Goal: Information Seeking & Learning: Learn about a topic

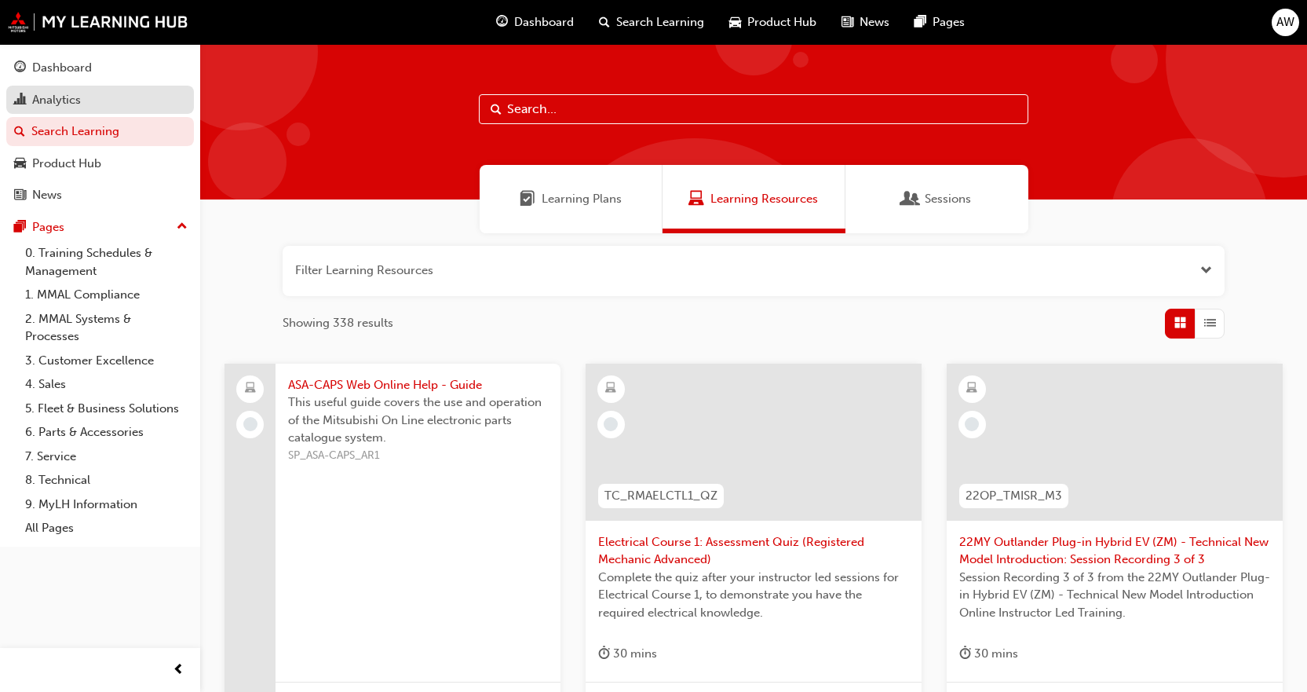
click at [89, 101] on div "Analytics" at bounding box center [100, 100] width 172 height 20
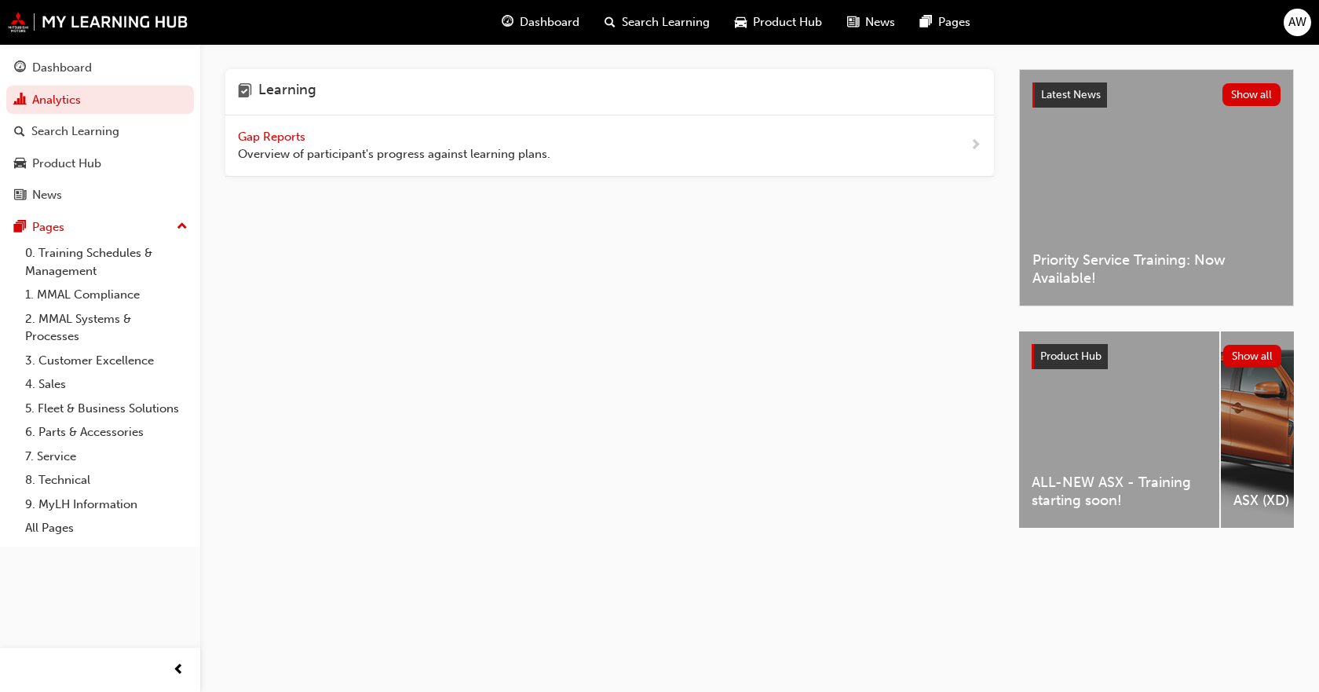
click at [459, 155] on span "Overview of participant's progress against learning plans." at bounding box center [394, 154] width 312 height 18
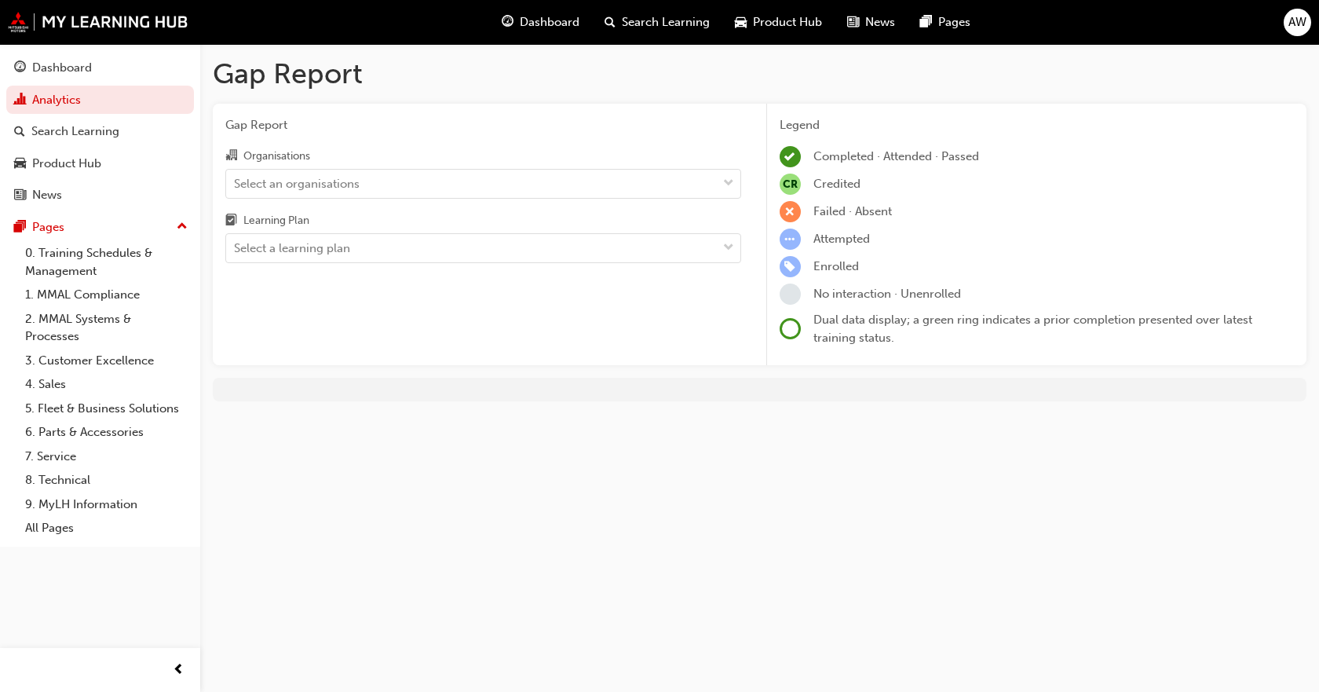
click at [634, 202] on div "Organisations Select an organisations Learning Plan Select a learning plan" at bounding box center [483, 204] width 516 height 117
click at [626, 182] on div "Select an organisations" at bounding box center [471, 183] width 491 height 27
click at [236, 182] on input "Organisations Select an organisations" at bounding box center [235, 182] width 2 height 13
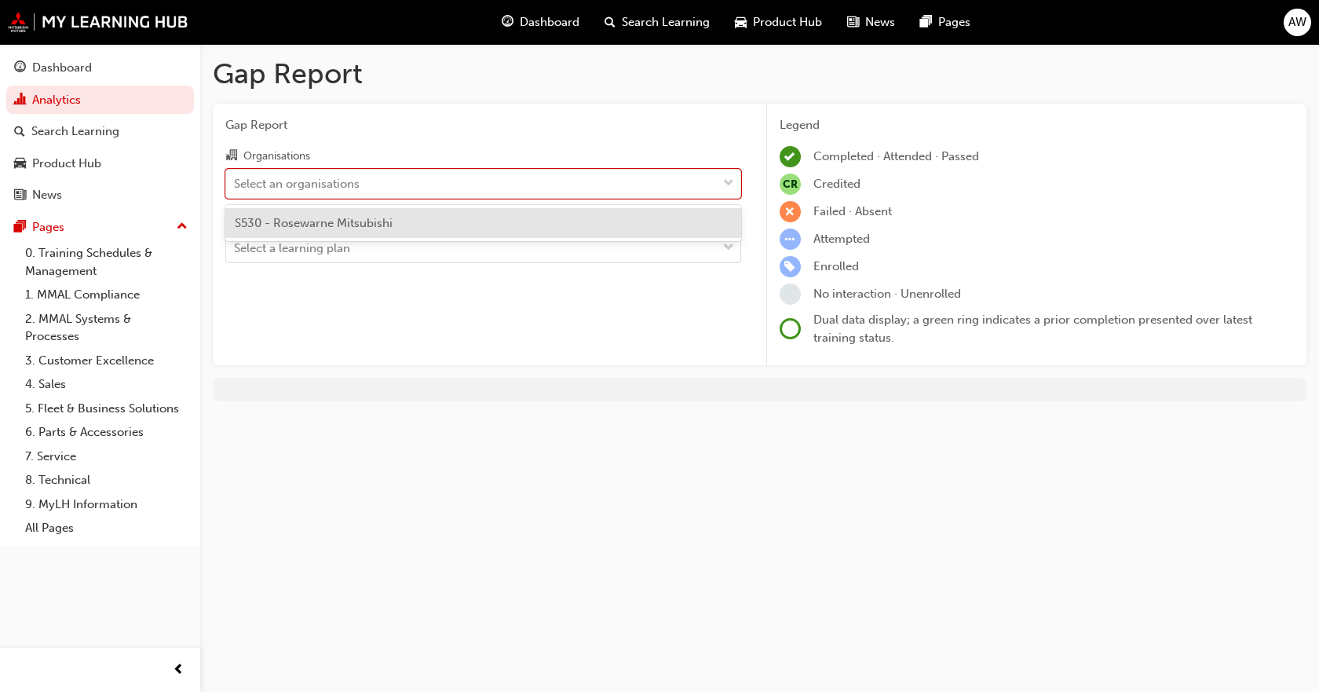
click at [449, 224] on div "S530 - Rosewarne Mitsubishi" at bounding box center [483, 223] width 516 height 31
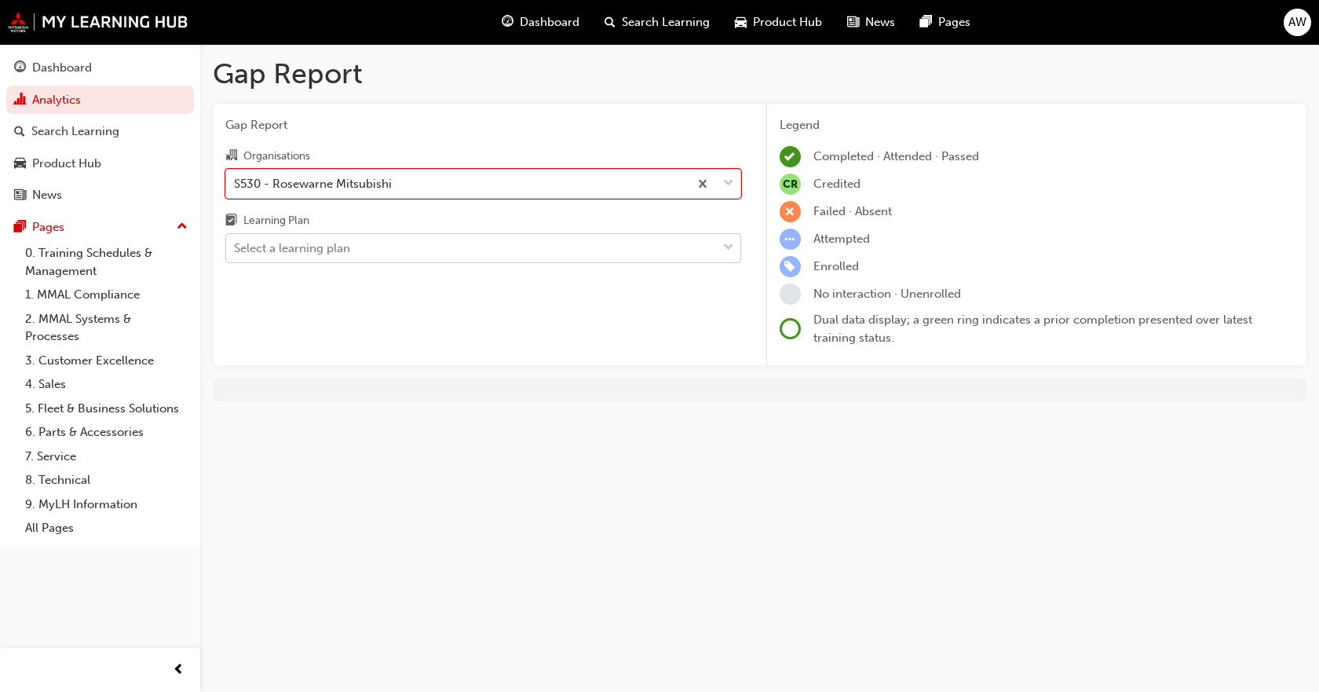
click at [450, 249] on div "Select a learning plan" at bounding box center [471, 248] width 491 height 27
click at [236, 249] on input "Learning Plan Select a learning plan" at bounding box center [235, 247] width 2 height 13
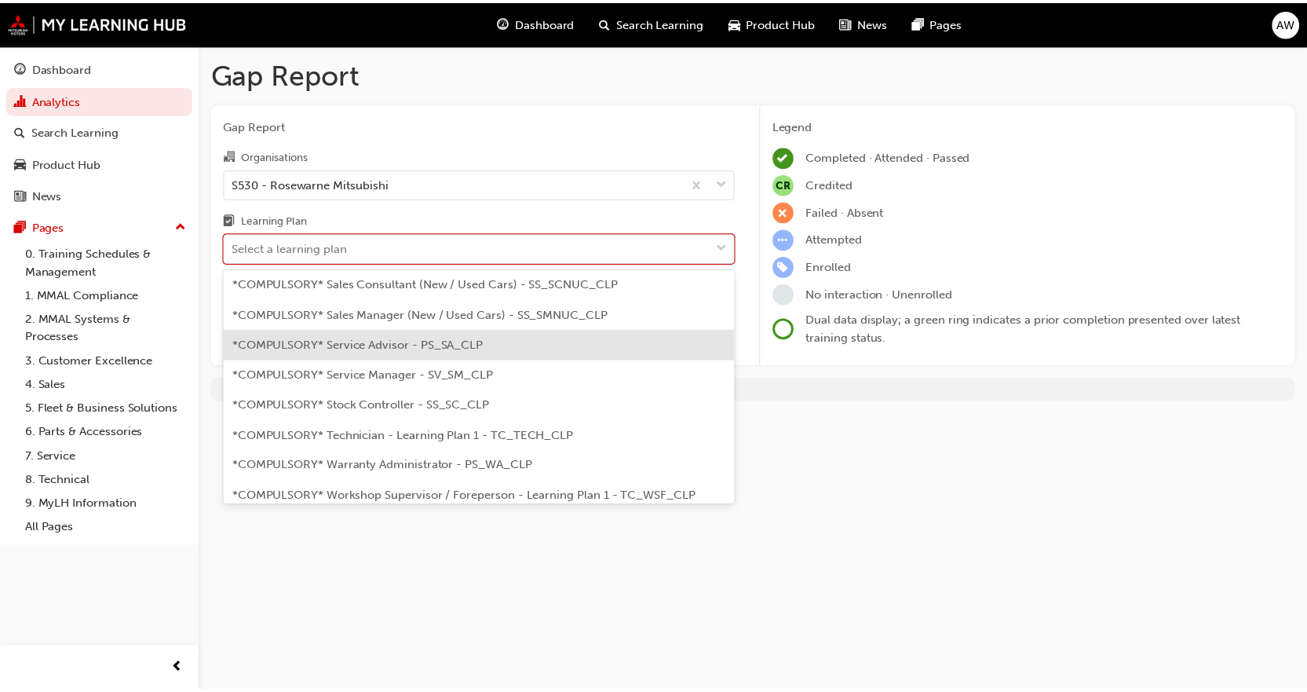
scroll to position [459, 0]
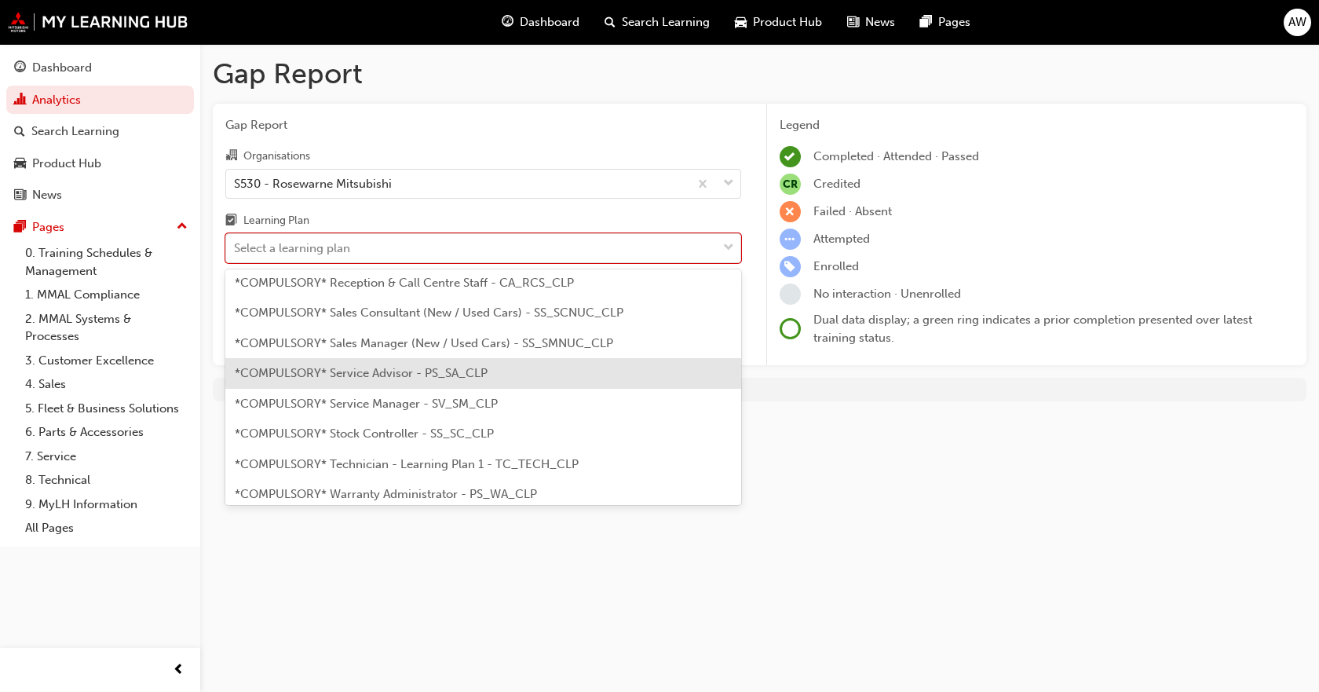
click at [410, 375] on span "*COMPULSORY* Service Advisor - PS_SA_CLP" at bounding box center [361, 373] width 253 height 14
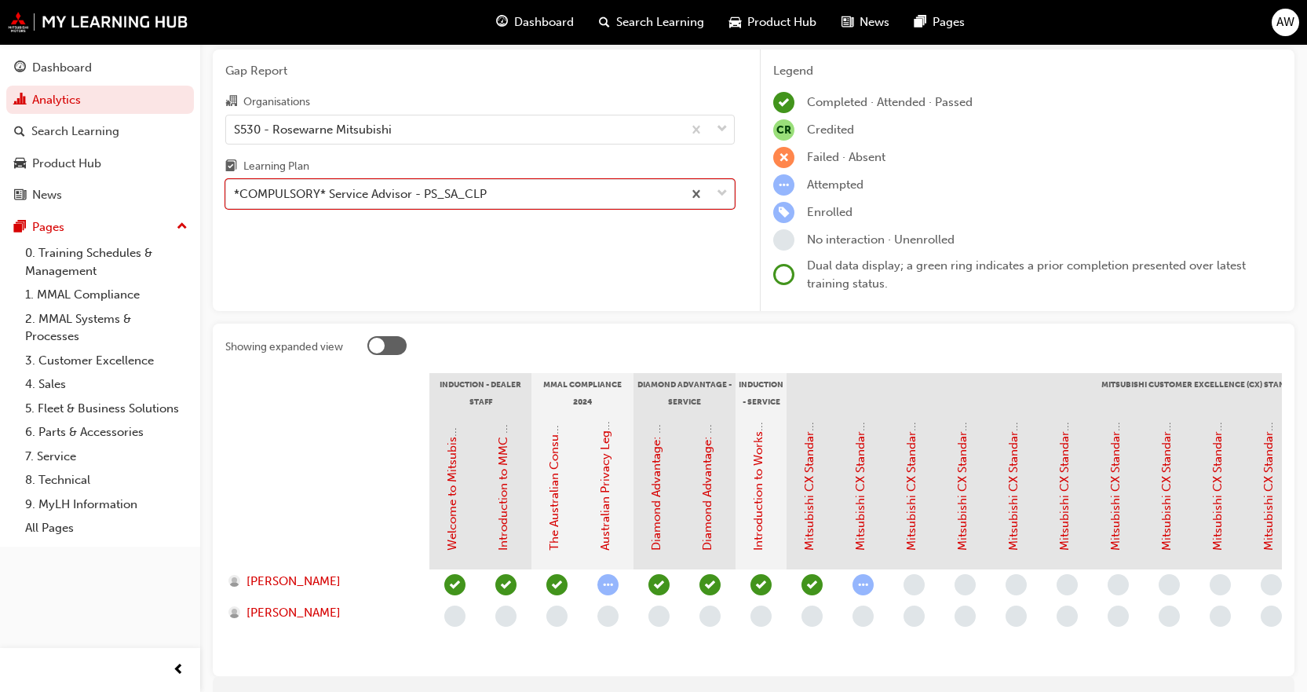
scroll to position [138, 0]
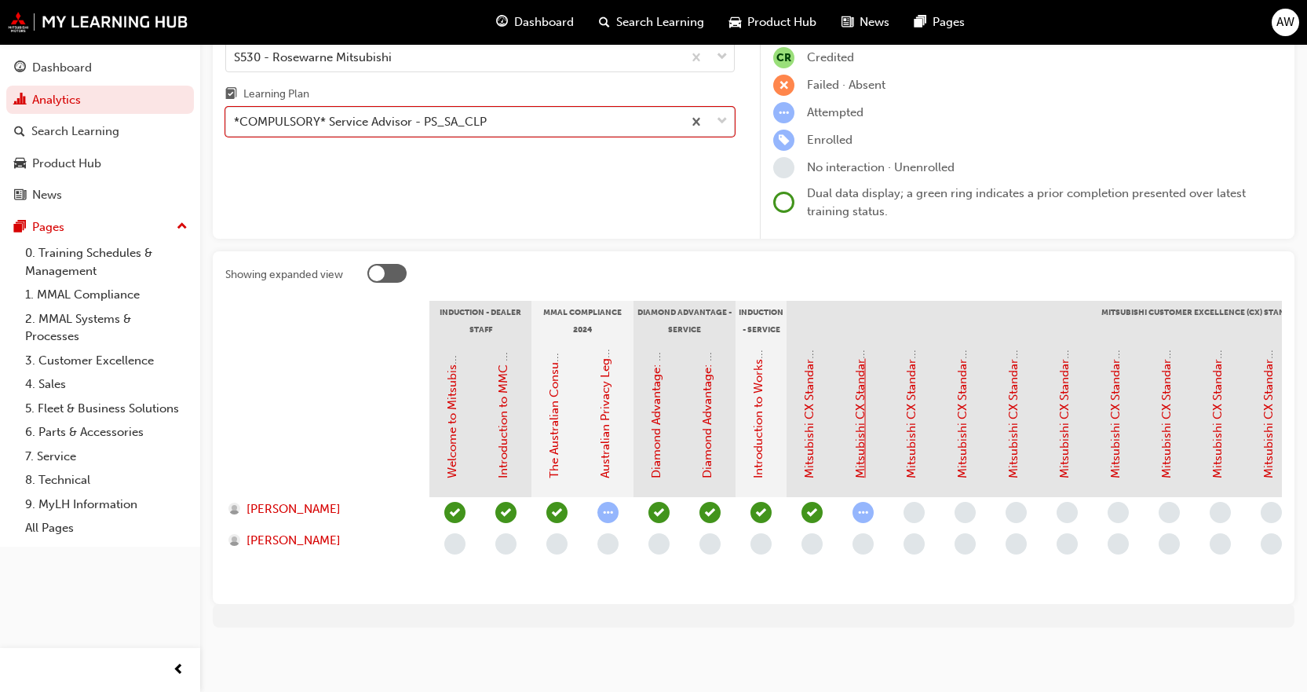
click at [862, 458] on link "Mitsubishi CX Standards - Service Journey 1: Service Introduction & Warranty In…" at bounding box center [860, 256] width 14 height 444
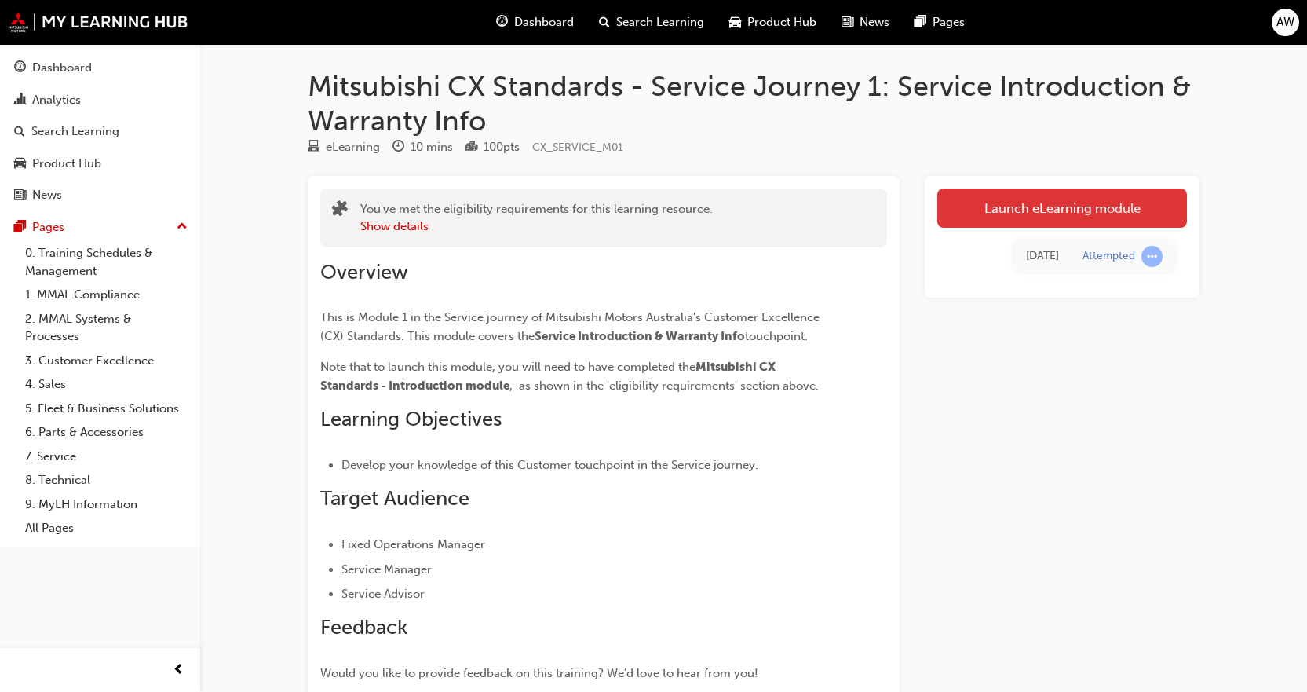
click at [1113, 202] on link "Launch eLearning module" at bounding box center [1062, 207] width 250 height 39
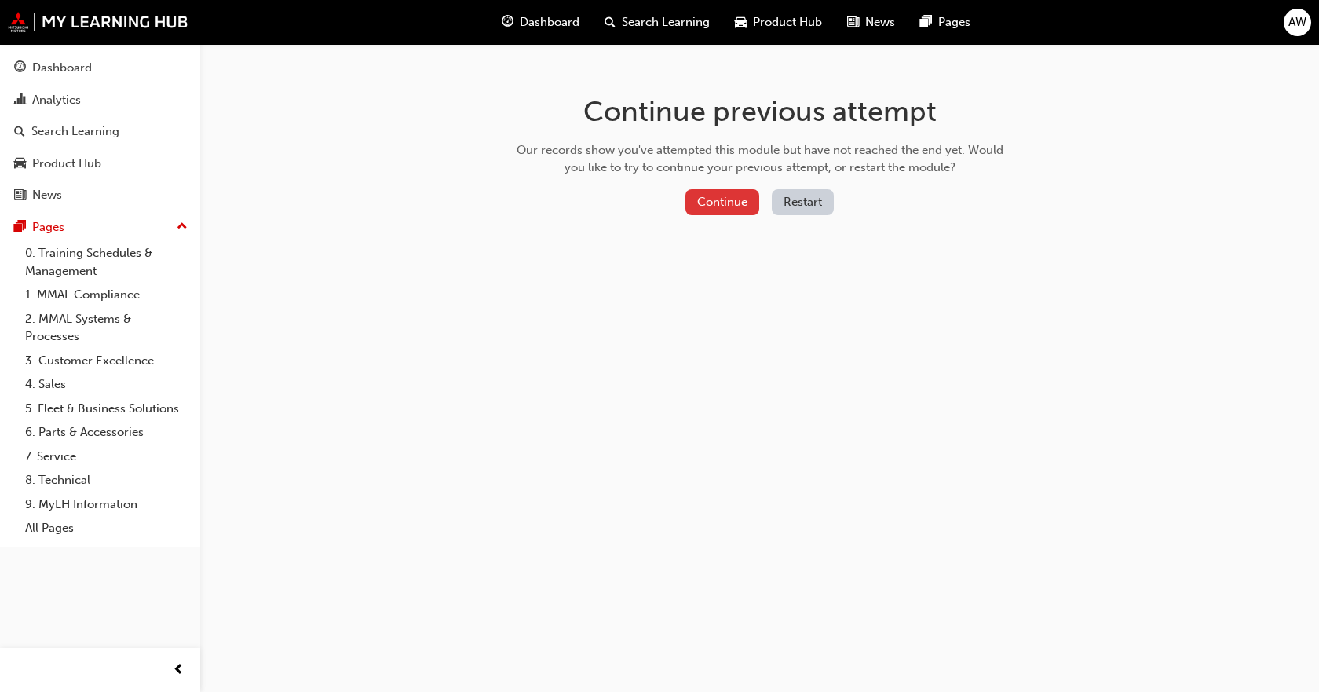
click at [695, 197] on button "Continue" at bounding box center [722, 202] width 74 height 26
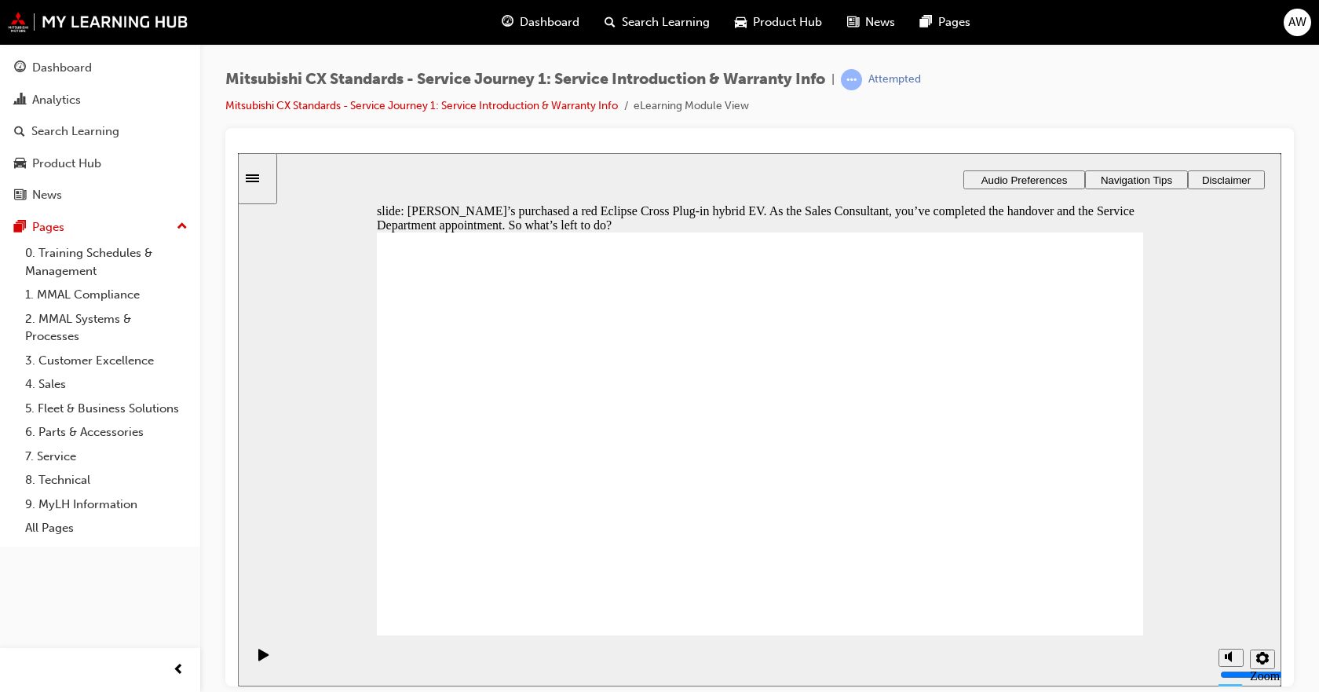
click at [282, 653] on section "Playback Speed 2 1.75 1.5 1.25" at bounding box center [759, 659] width 1043 height 51
click at [266, 660] on div "Pause (Ctrl+Alt+P)" at bounding box center [263, 661] width 27 height 27
click at [261, 661] on div "Pause (Ctrl+Alt+P)" at bounding box center [263, 661] width 27 height 27
click at [261, 659] on icon "Pause (Ctrl+Alt+P)" at bounding box center [263, 654] width 10 height 12
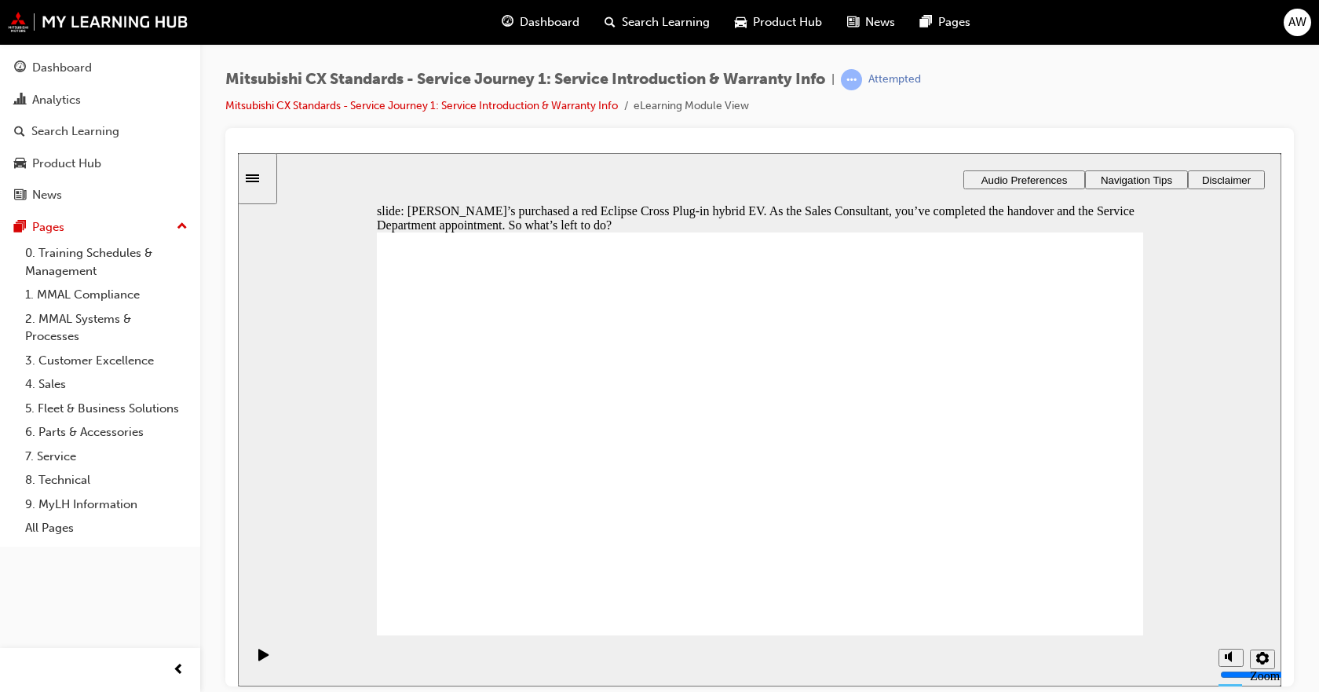
drag, startPoint x: 380, startPoint y: 472, endPoint x: 353, endPoint y: 440, distance: 41.8
click at [269, 172] on div "Sidebar Toggle" at bounding box center [257, 178] width 27 height 12
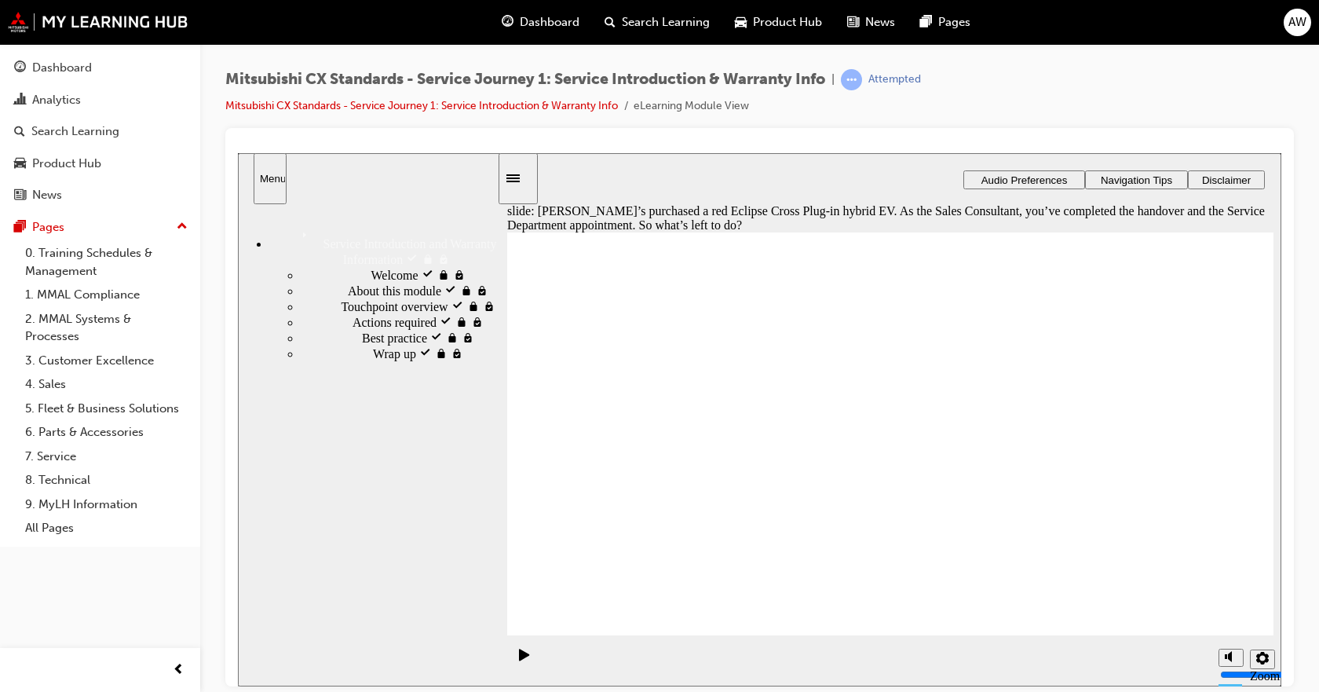
click at [518, 175] on icon "Sidebar Toggle" at bounding box center [518, 176] width 24 height 9
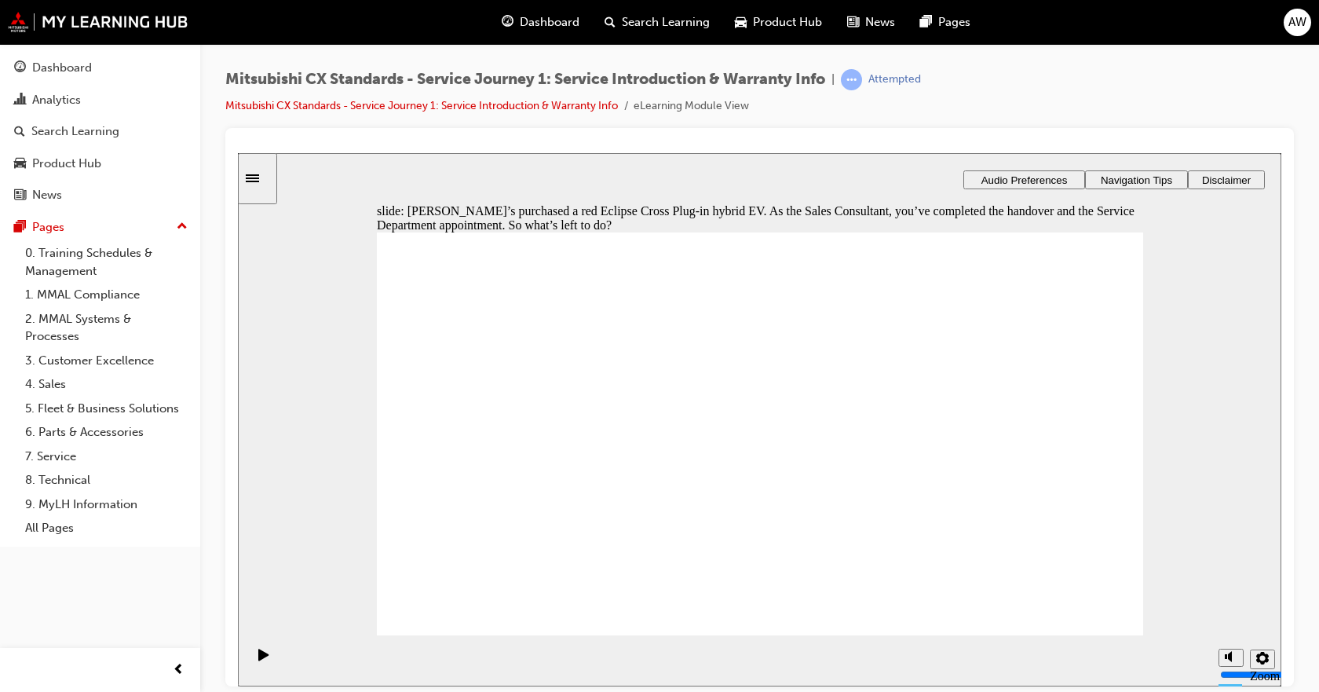
click at [269, 177] on icon "Sidebar Toggle" at bounding box center [258, 176] width 24 height 9
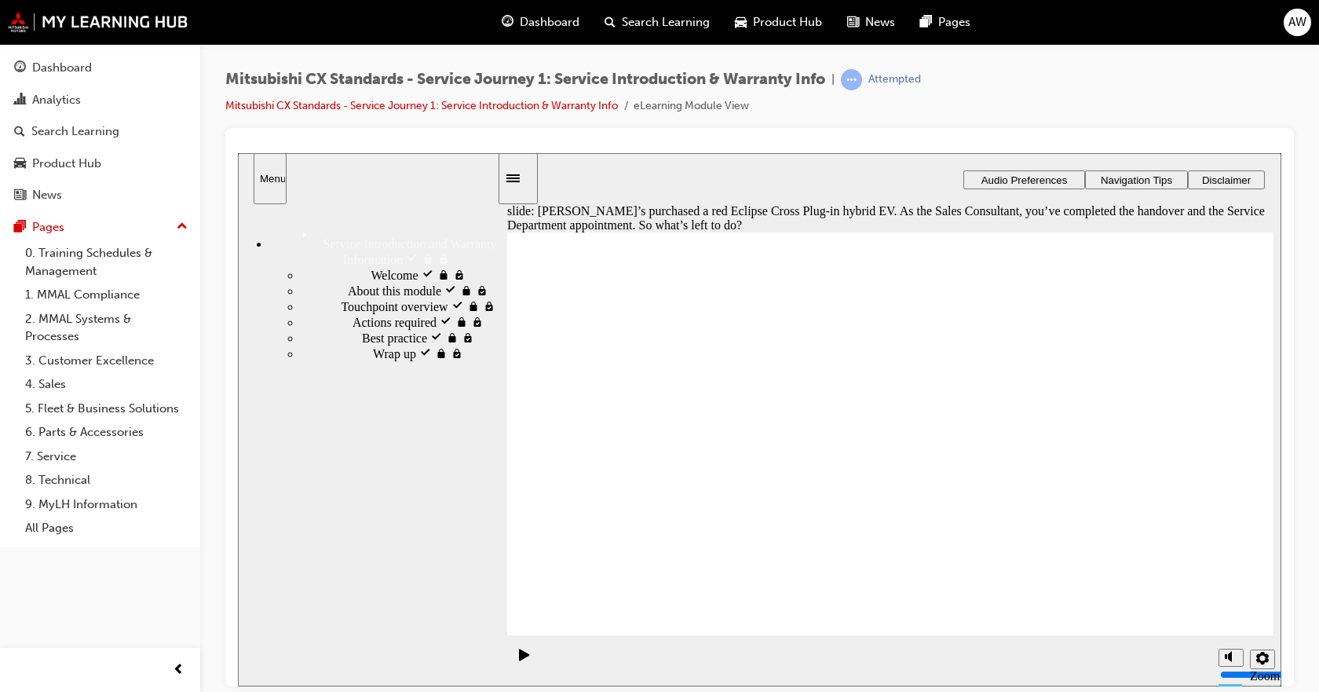
click at [374, 343] on span "Best practice visited" at bounding box center [413, 336] width 102 height 14
click at [360, 360] on div "Wrap up locked Wrap up" at bounding box center [399, 353] width 196 height 16
click at [339, 360] on div "Wrap up locked Wrap up" at bounding box center [399, 353] width 196 height 16
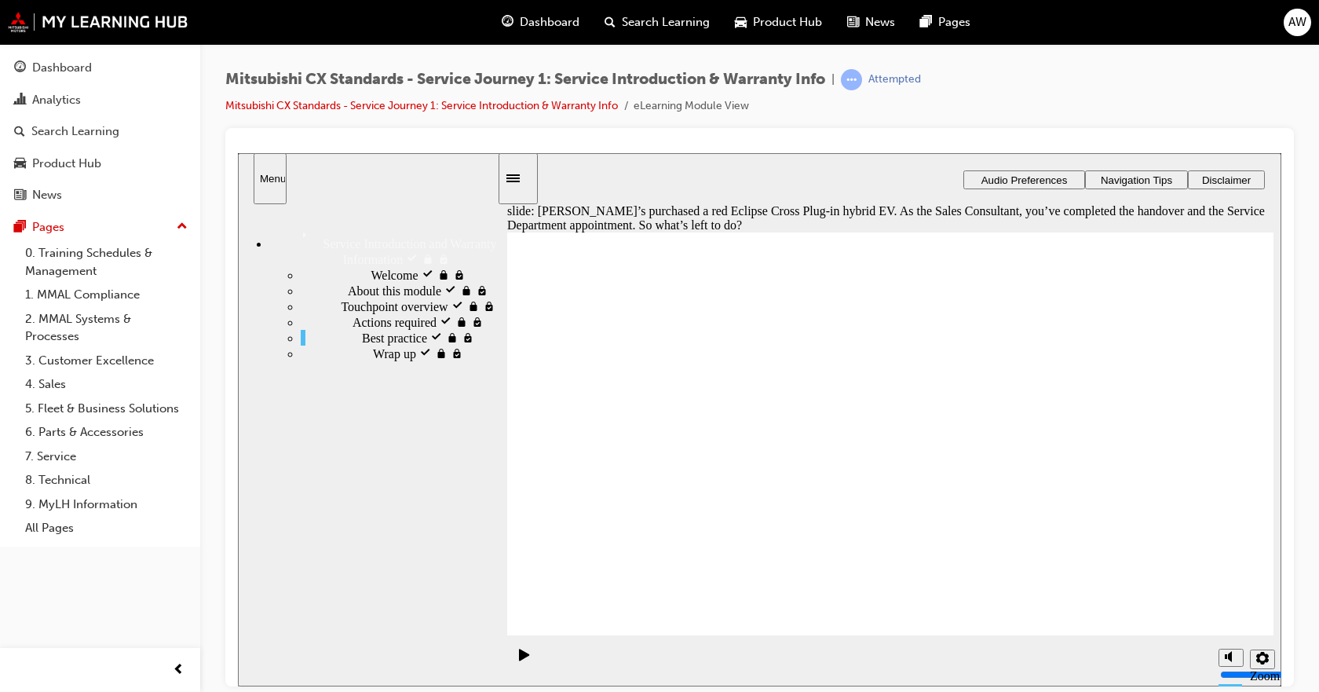
click at [373, 359] on span "Wrap up locked" at bounding box center [413, 352] width 80 height 14
click at [341, 360] on div "Wrap up locked Wrap up" at bounding box center [399, 353] width 196 height 16
click at [337, 345] on div "Best practice visited Best practice" at bounding box center [399, 337] width 196 height 16
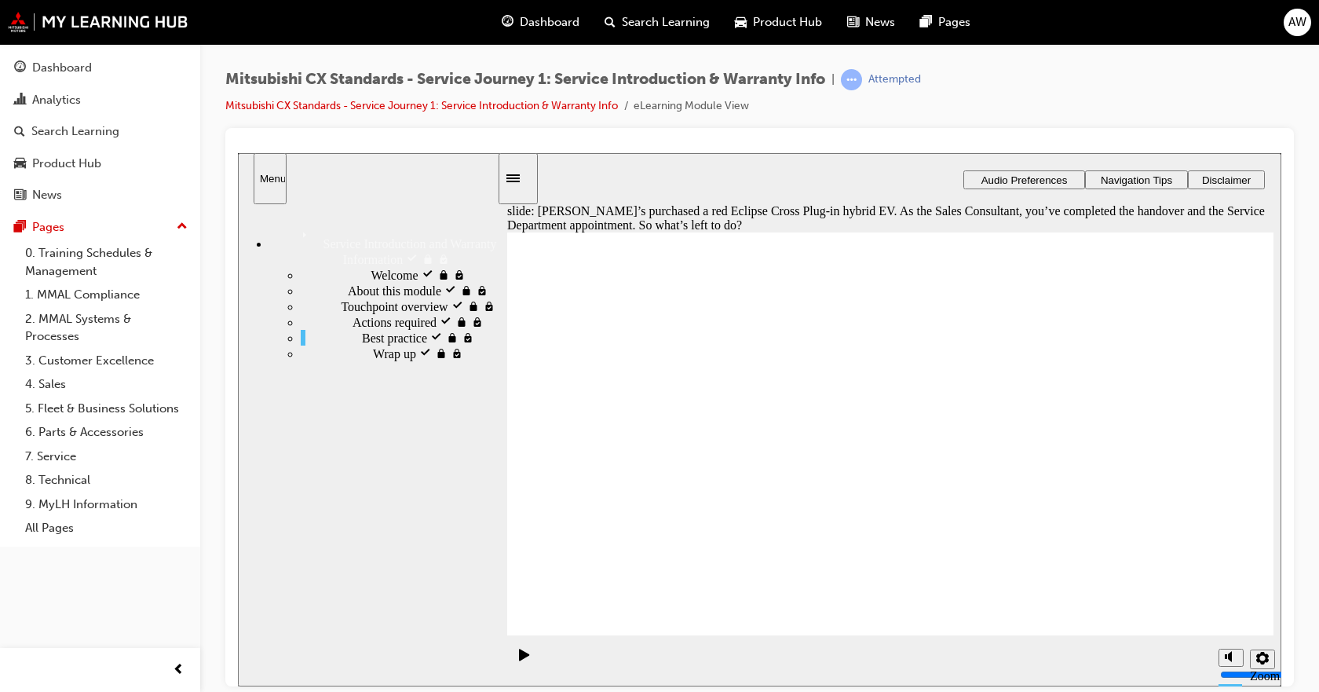
click at [334, 345] on div "Best practice visited Best practice" at bounding box center [399, 337] width 196 height 16
click at [332, 360] on ul "Welcome visited Welcome About this module visited About this module" at bounding box center [383, 313] width 228 height 94
click at [533, 664] on section "Playback Speed 2 1.75 1.5 1.25" at bounding box center [890, 659] width 783 height 51
click at [521, 663] on div "Pause (Ctrl+Alt+P)" at bounding box center [524, 661] width 27 height 27
click at [521, 660] on icon "Pause (Ctrl+Alt+P)" at bounding box center [524, 654] width 11 height 13
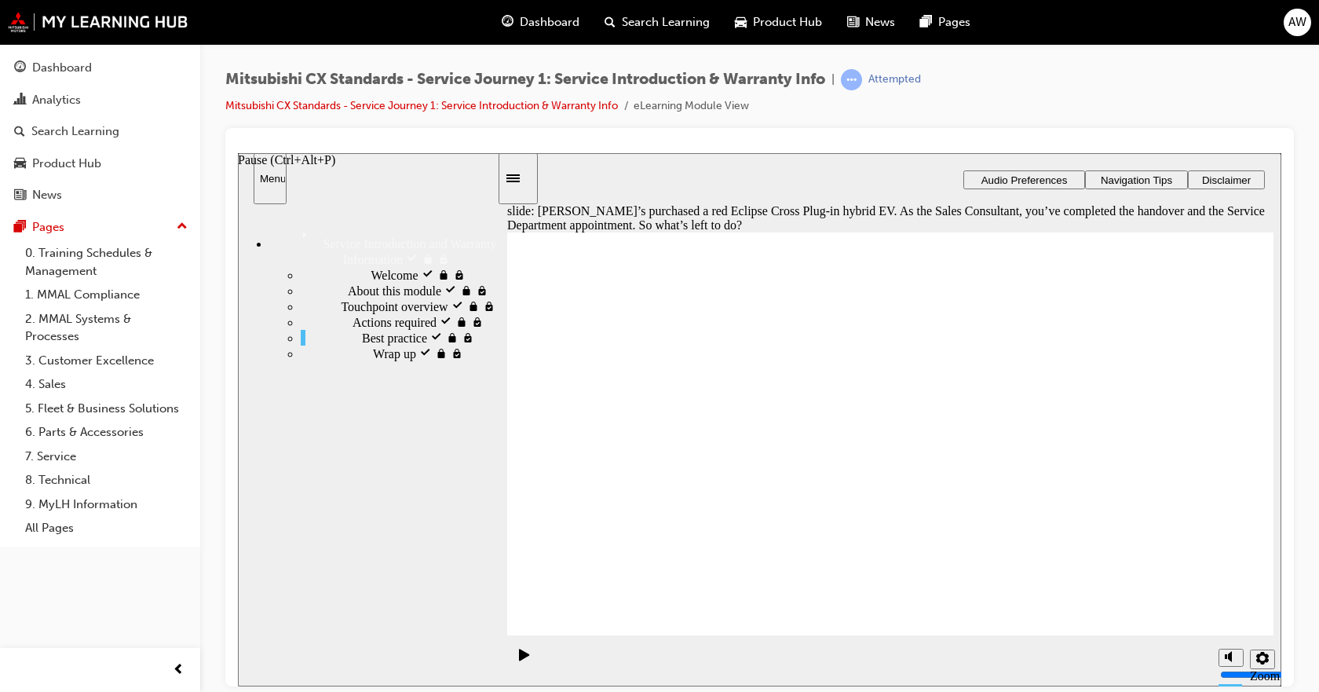
click at [521, 660] on icon "Pause (Ctrl+Alt+P)" at bounding box center [524, 654] width 11 height 13
click at [517, 173] on div "Sidebar Toggle" at bounding box center [518, 178] width 27 height 12
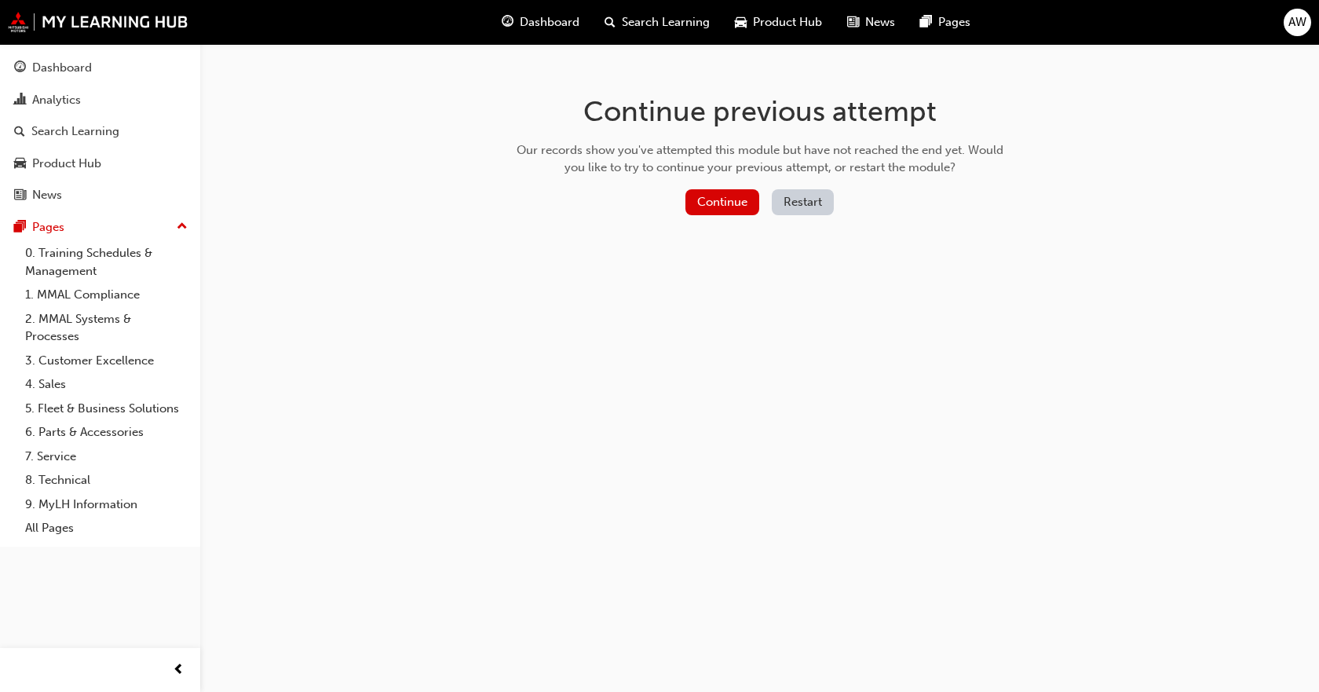
click at [554, 90] on div "Continue previous attempt Our records show you've attempted this module but hav…" at bounding box center [760, 158] width 510 height 228
click at [696, 197] on button "Continue" at bounding box center [722, 202] width 74 height 26
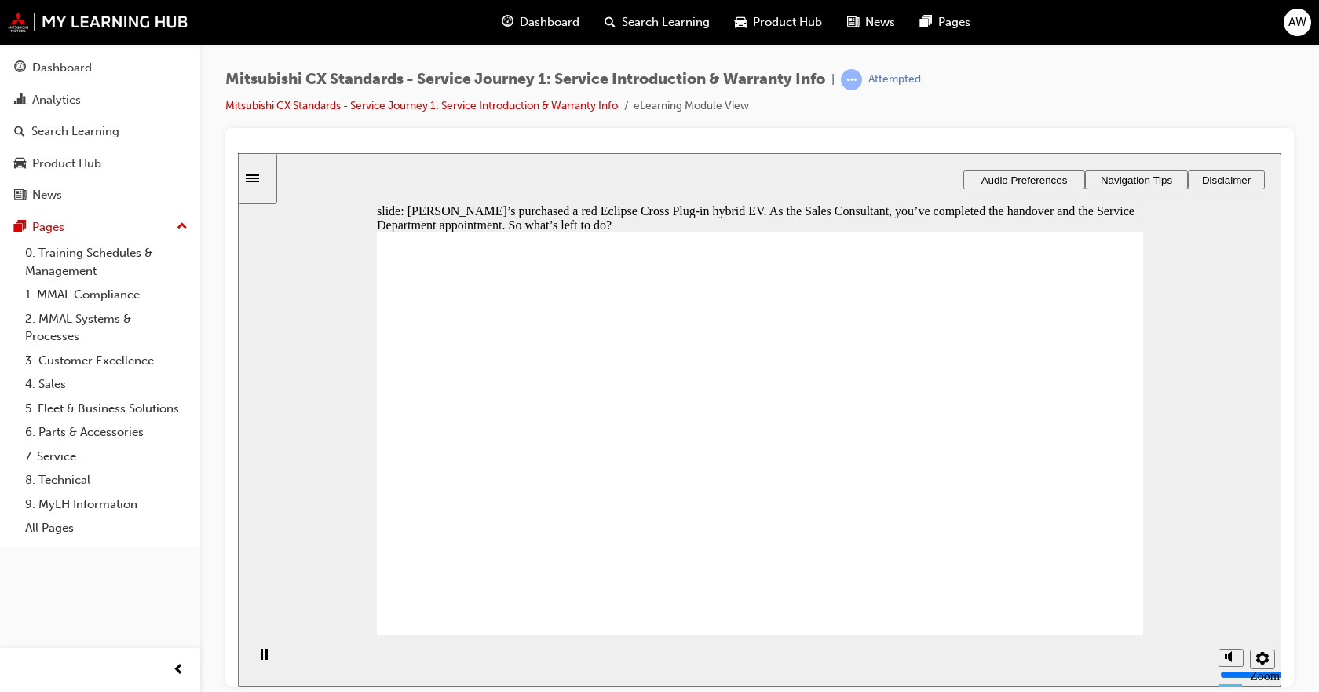
checkbox input "true"
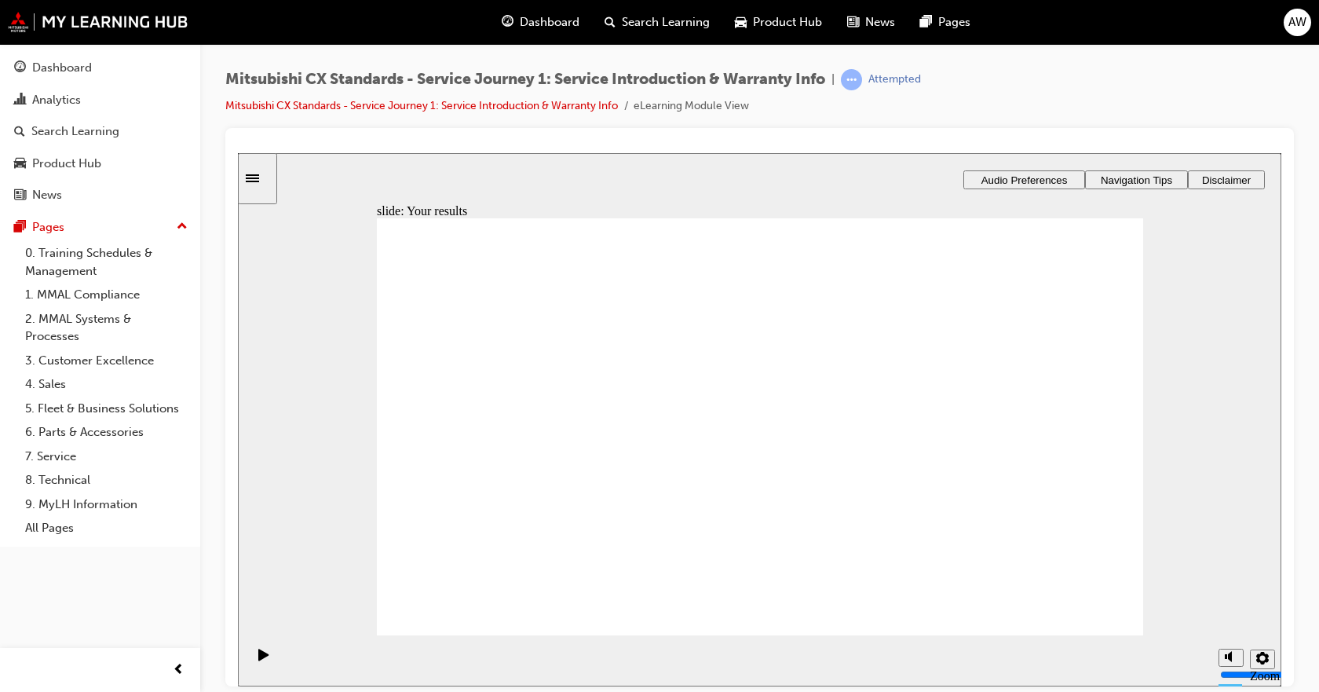
drag, startPoint x: 474, startPoint y: 471, endPoint x: 905, endPoint y: 320, distance: 456.9
drag, startPoint x: 448, startPoint y: 475, endPoint x: 673, endPoint y: 392, distance: 240.2
drag, startPoint x: 462, startPoint y: 489, endPoint x: 908, endPoint y: 450, distance: 447.7
drag, startPoint x: 448, startPoint y: 495, endPoint x: 700, endPoint y: 447, distance: 257.3
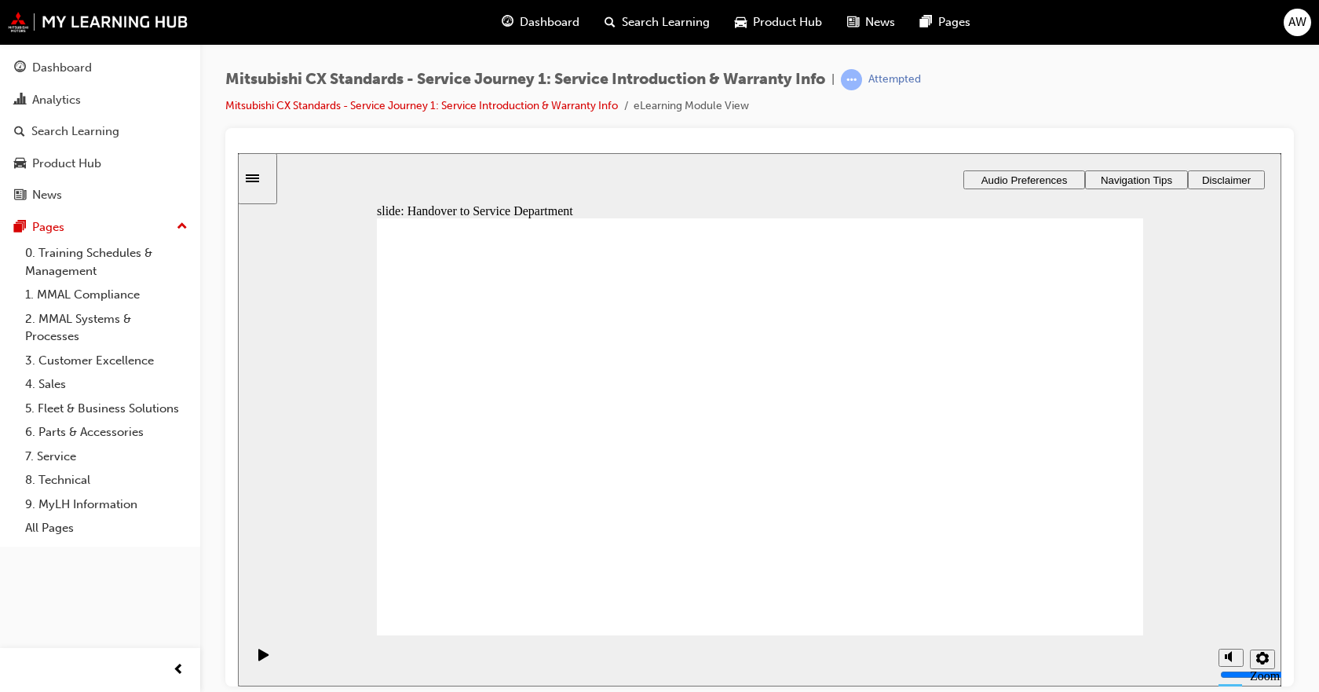
drag, startPoint x: 444, startPoint y: 480, endPoint x: 670, endPoint y: 453, distance: 228.5
checkbox input "true"
checkbox input "false"
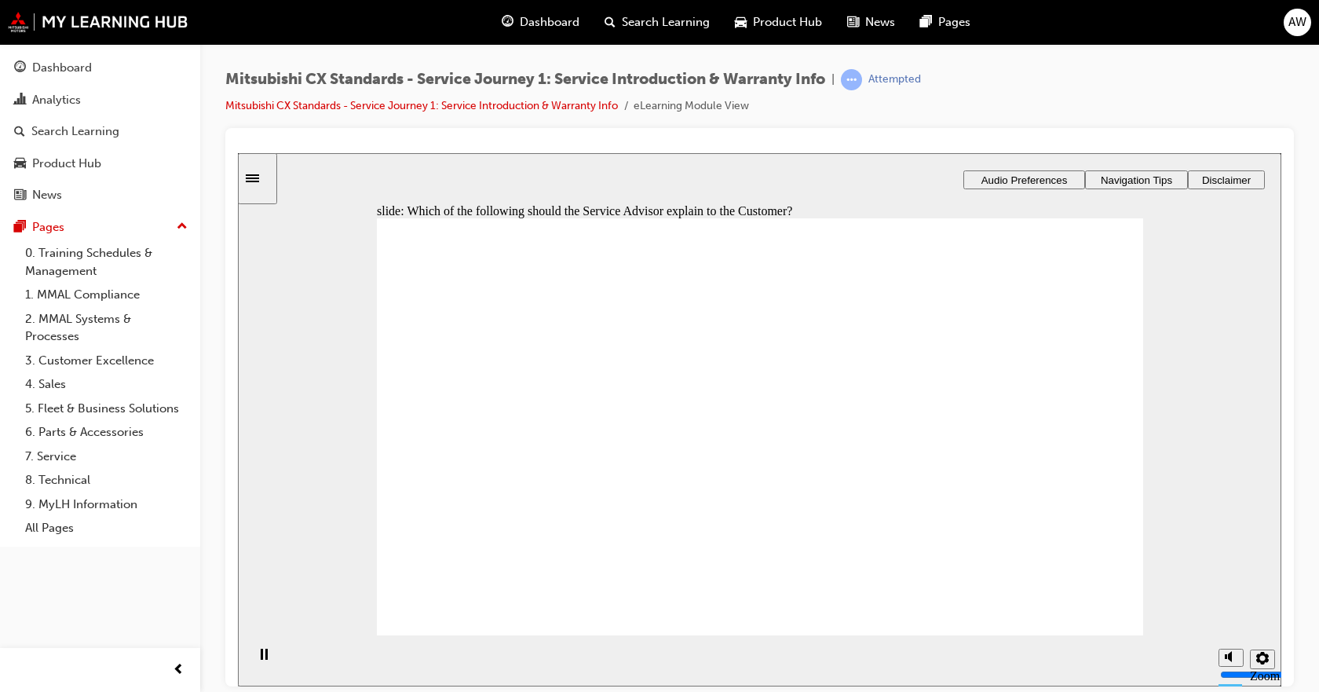
checkbox input "true"
drag, startPoint x: 491, startPoint y: 449, endPoint x: 532, endPoint y: 384, distance: 76.9
checkbox input "true"
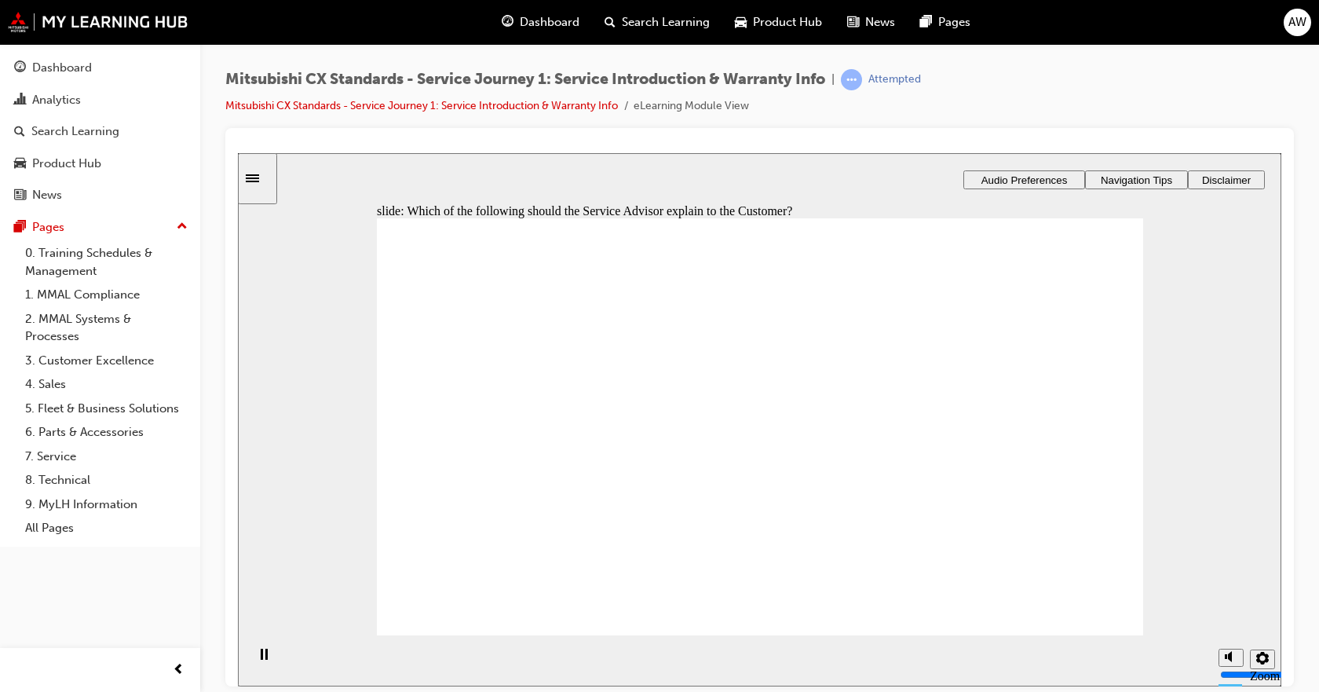
drag, startPoint x: 471, startPoint y: 477, endPoint x: 711, endPoint y: 350, distance: 271.1
drag, startPoint x: 442, startPoint y: 476, endPoint x: 940, endPoint y: 367, distance: 509.6
drag, startPoint x: 491, startPoint y: 479, endPoint x: 642, endPoint y: 410, distance: 166.5
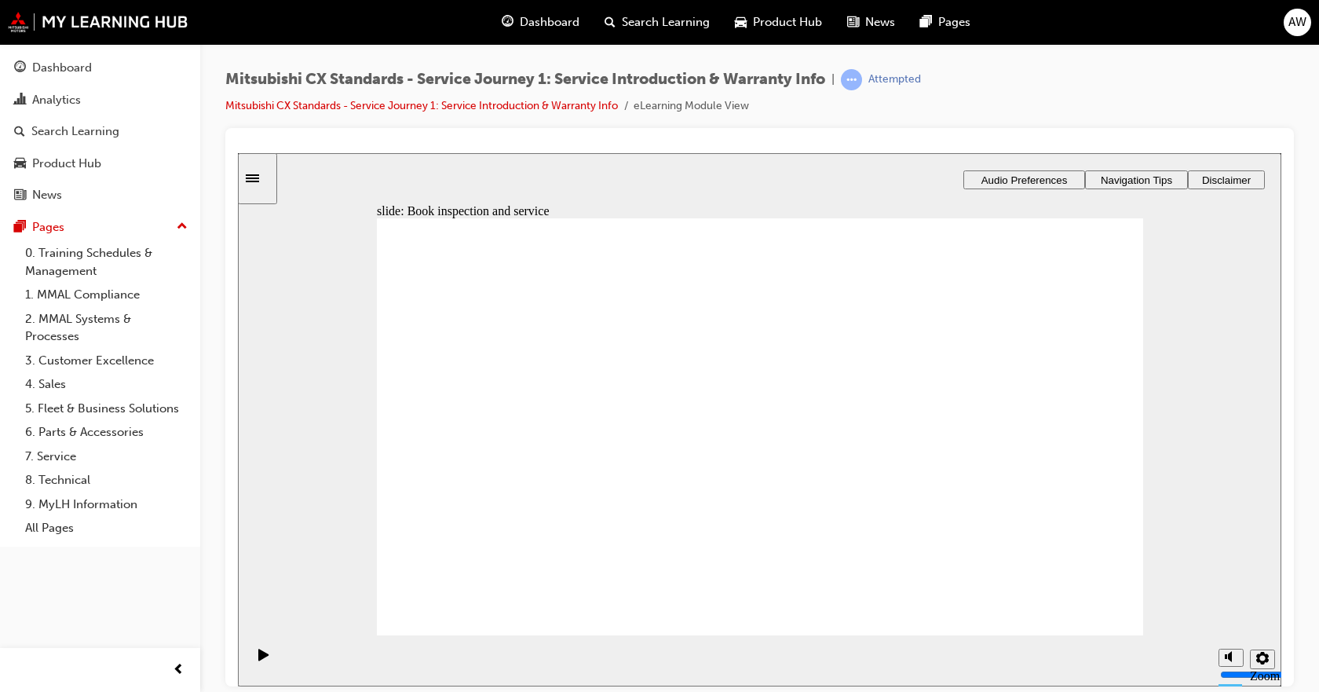
drag, startPoint x: 433, startPoint y: 481, endPoint x: 662, endPoint y: 443, distance: 231.7
drag, startPoint x: 448, startPoint y: 491, endPoint x: 919, endPoint y: 422, distance: 476.1
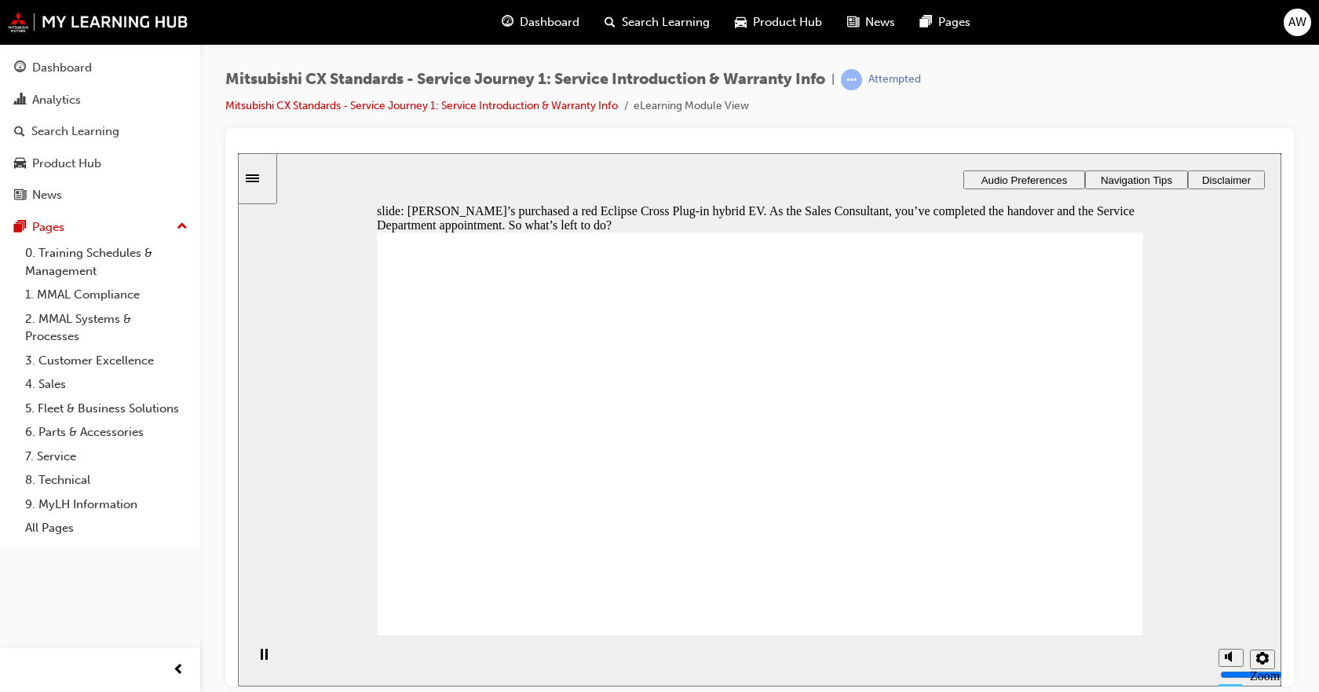
checkbox input "true"
drag, startPoint x: 917, startPoint y: 344, endPoint x: 899, endPoint y: 371, distance: 32.9
checkbox input "true"
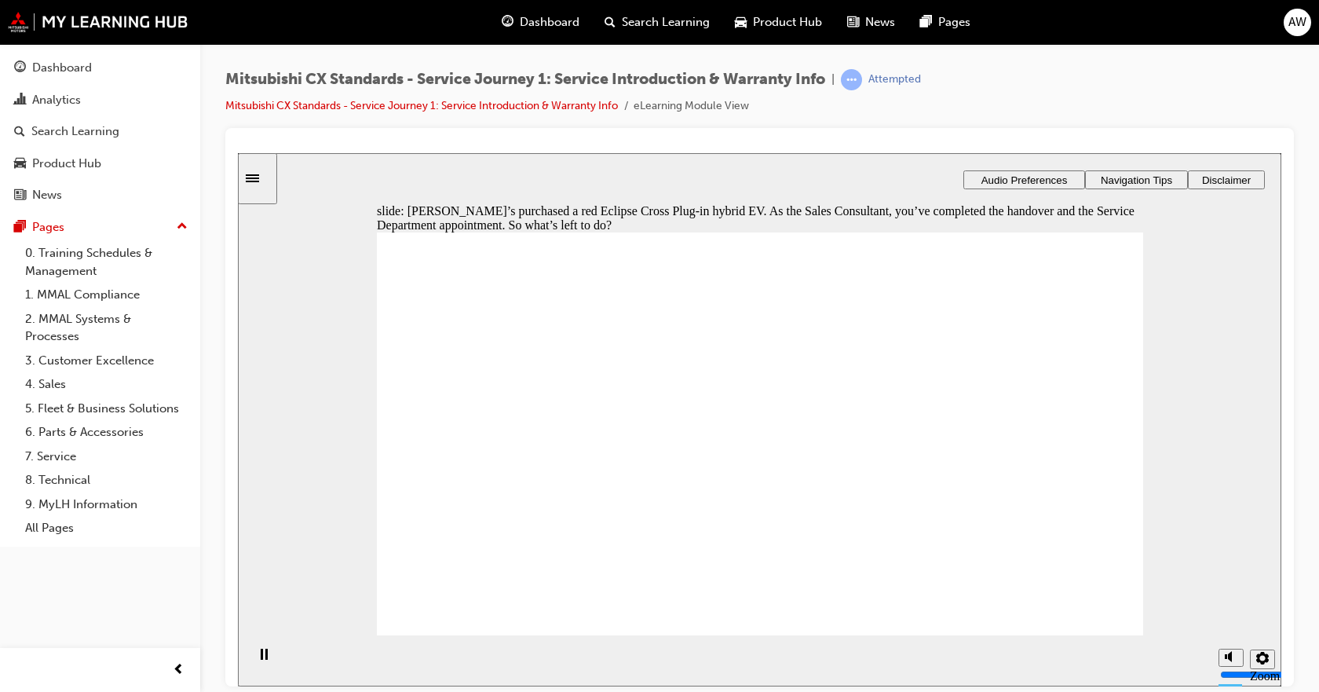
checkbox input "true"
drag, startPoint x: 749, startPoint y: 536, endPoint x: 1043, endPoint y: 572, distance: 295.8
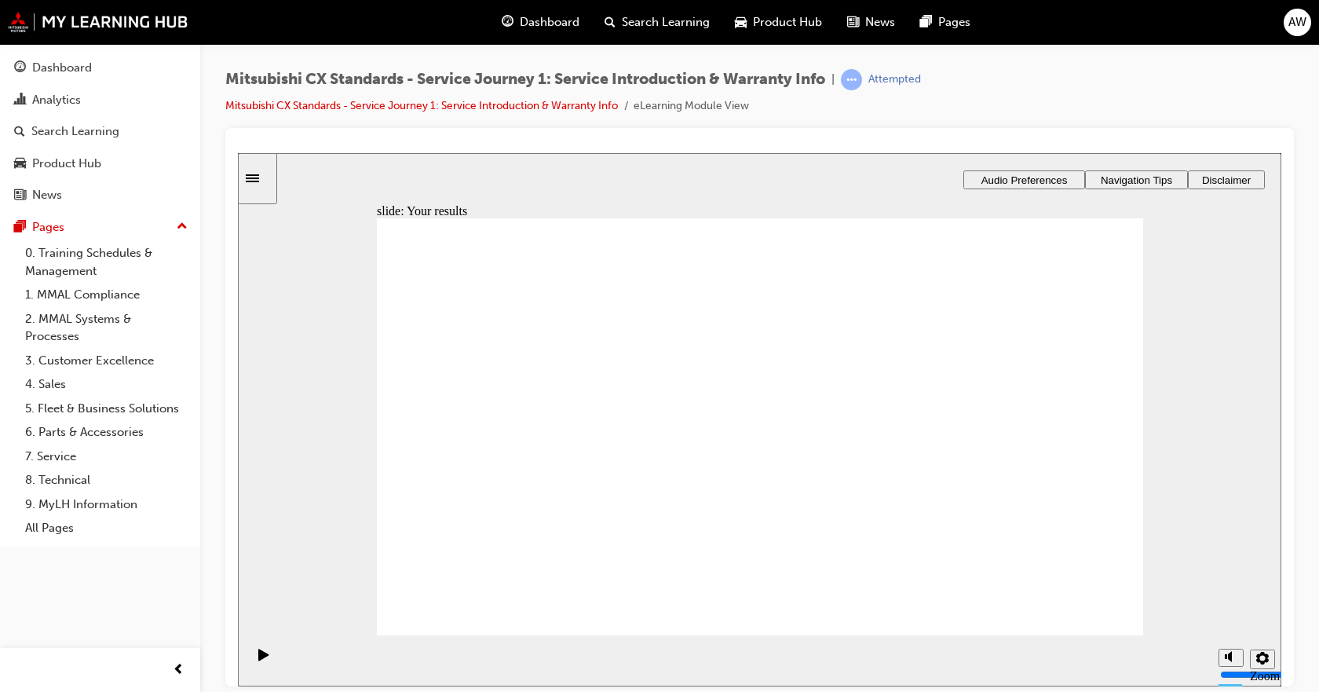
drag, startPoint x: 416, startPoint y: 483, endPoint x: 695, endPoint y: 345, distance: 310.7
drag, startPoint x: 431, startPoint y: 489, endPoint x: 907, endPoint y: 345, distance: 497.2
drag, startPoint x: 460, startPoint y: 491, endPoint x: 703, endPoint y: 381, distance: 266.7
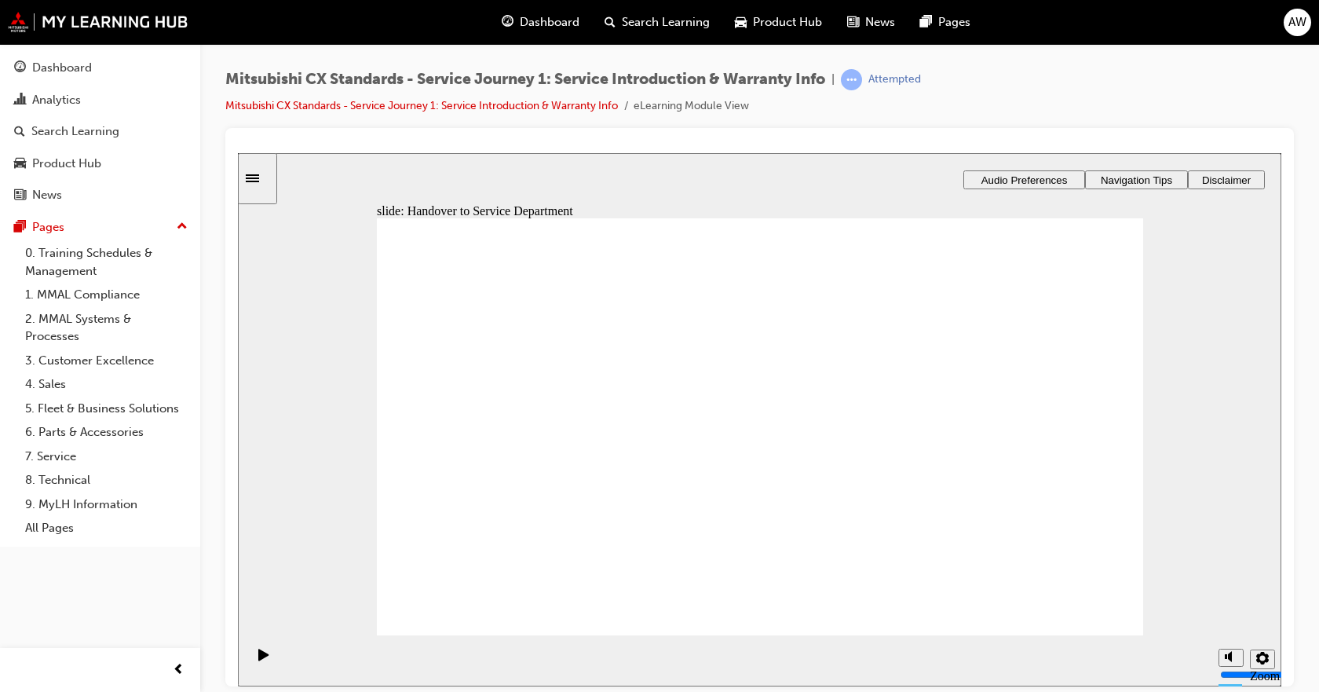
drag, startPoint x: 460, startPoint y: 489, endPoint x: 948, endPoint y: 385, distance: 499.2
drag, startPoint x: 477, startPoint y: 481, endPoint x: 669, endPoint y: 431, distance: 198.8
drag, startPoint x: 457, startPoint y: 495, endPoint x: 692, endPoint y: 491, distance: 234.8
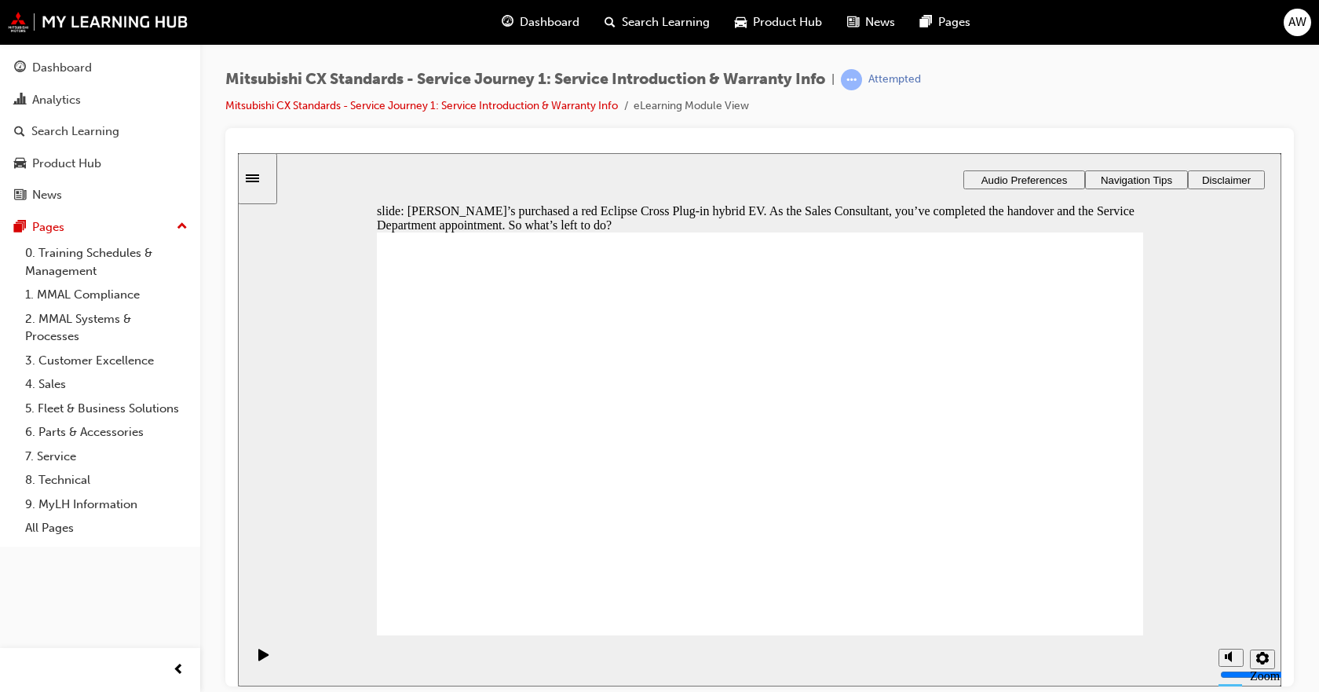
drag, startPoint x: 791, startPoint y: 355, endPoint x: 760, endPoint y: 377, distance: 38.3
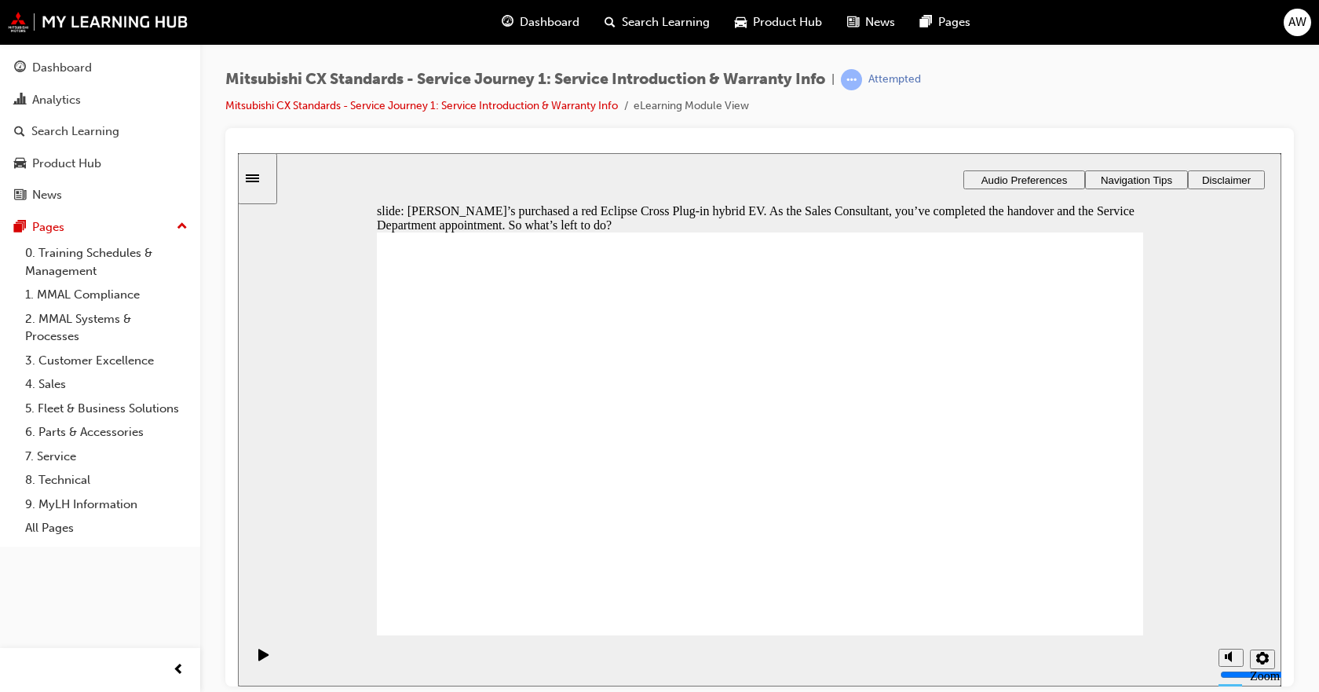
drag, startPoint x: 804, startPoint y: 367, endPoint x: 796, endPoint y: 393, distance: 26.3
drag, startPoint x: 800, startPoint y: 312, endPoint x: 807, endPoint y: 322, distance: 12.4
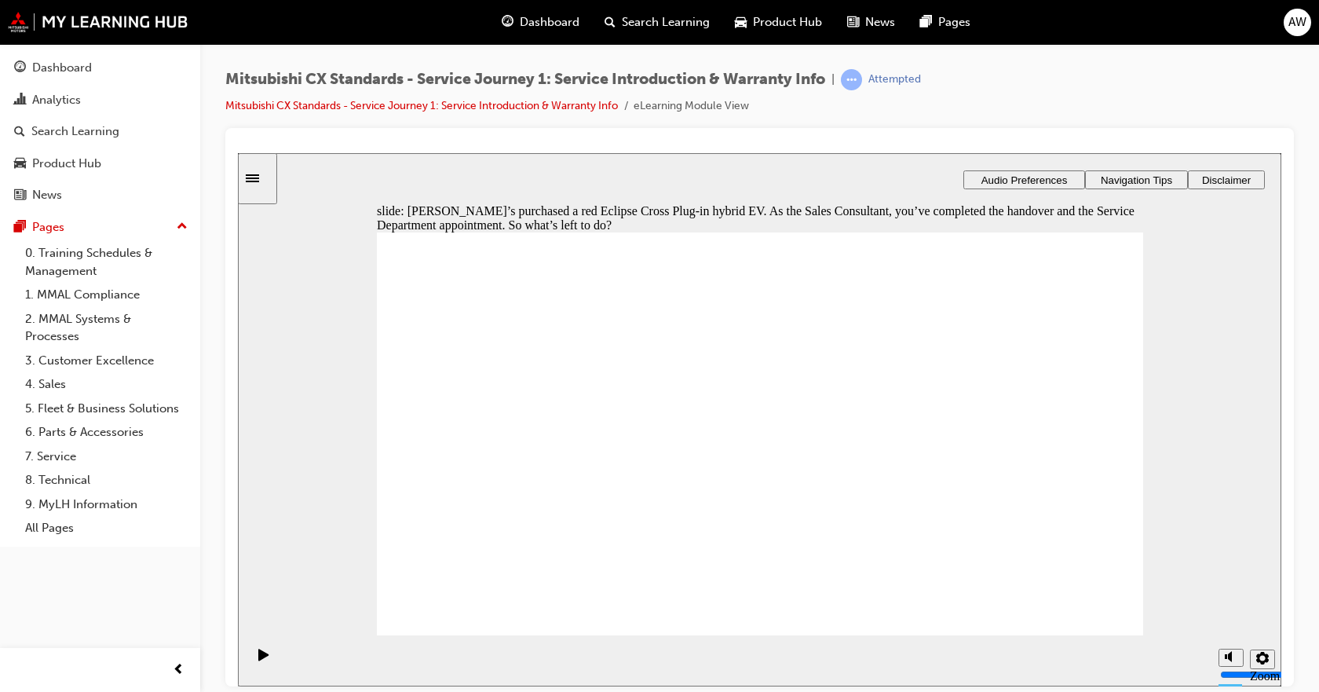
click at [677, 111] on li "eLearning Module View" at bounding box center [691, 106] width 115 height 18
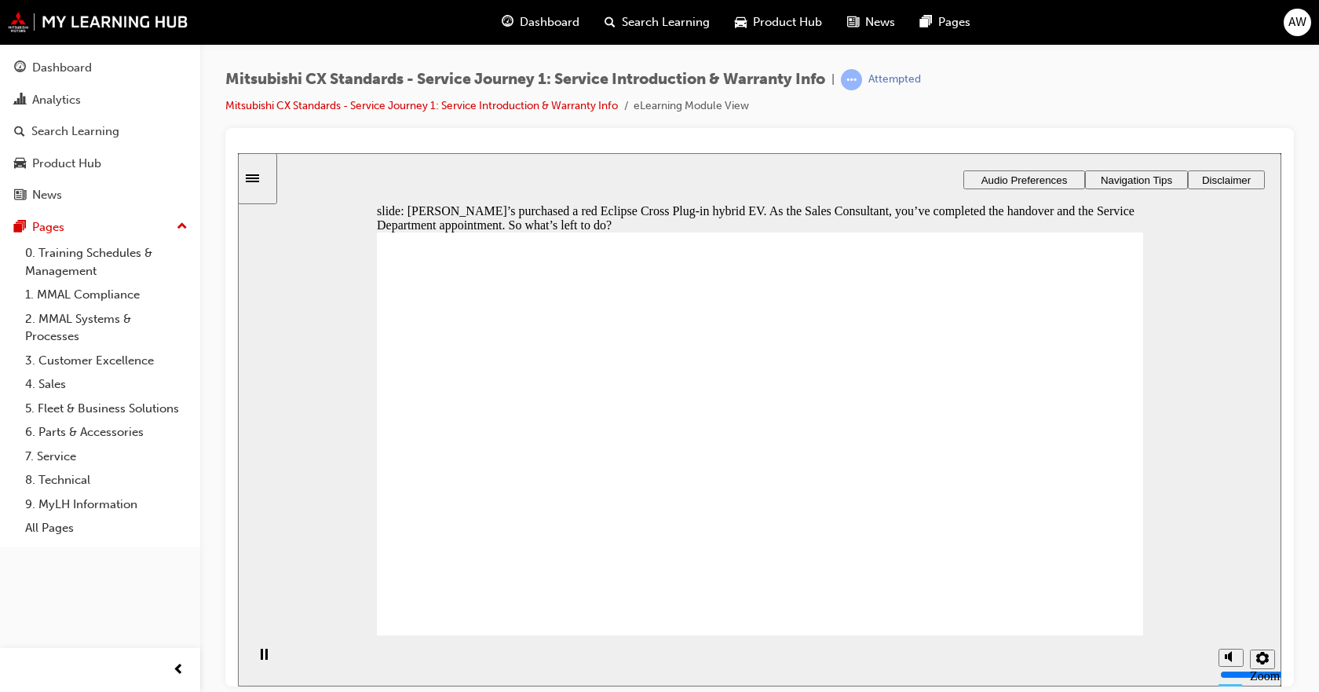
checkbox input "true"
drag, startPoint x: 781, startPoint y: 491, endPoint x: 931, endPoint y: 505, distance: 150.6
checkbox input "true"
